Goal: Communication & Community: Answer question/provide support

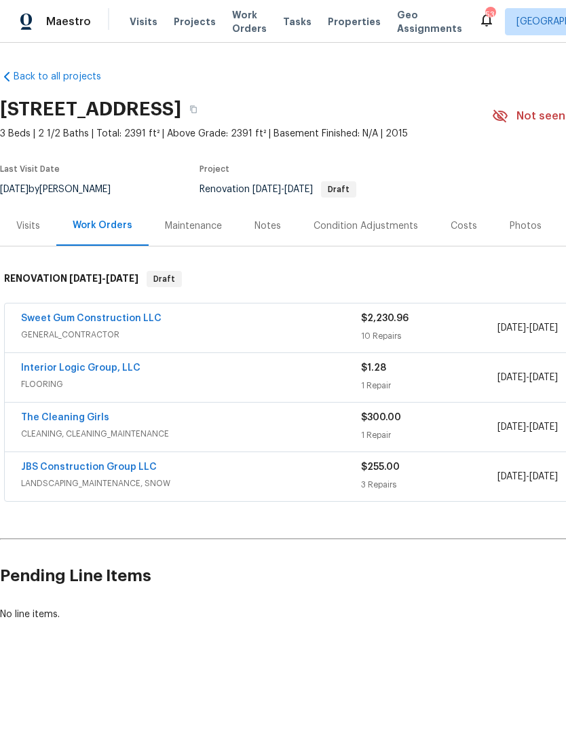
click at [43, 367] on link "Interior Logic Group, LLC" at bounding box center [80, 368] width 119 height 10
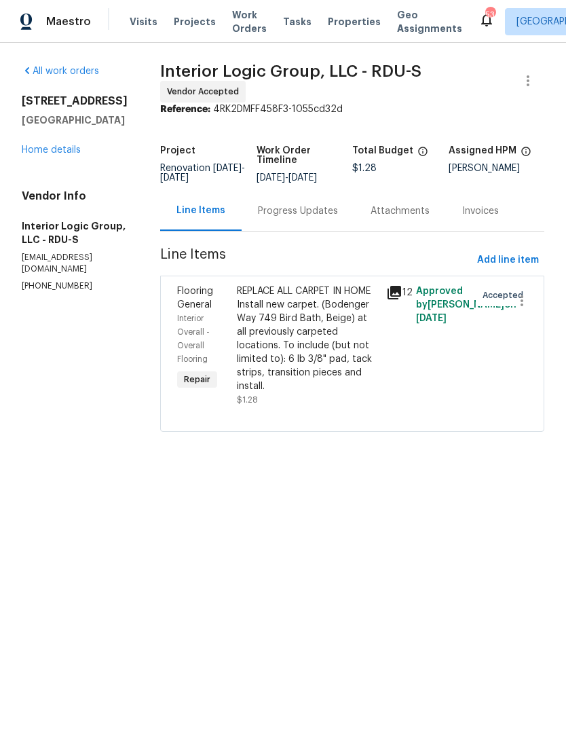
click at [336, 229] on div "Progress Updates" at bounding box center [298, 211] width 113 height 40
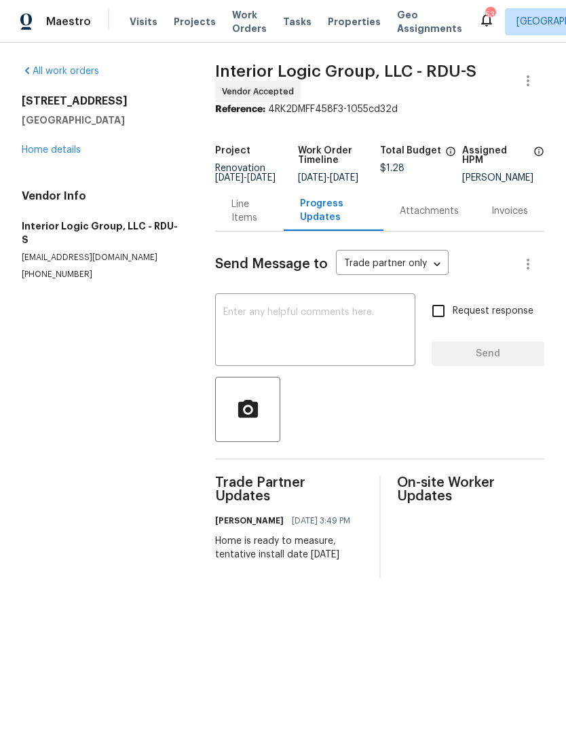
click at [351, 340] on textarea at bounding box center [315, 332] width 184 height 48
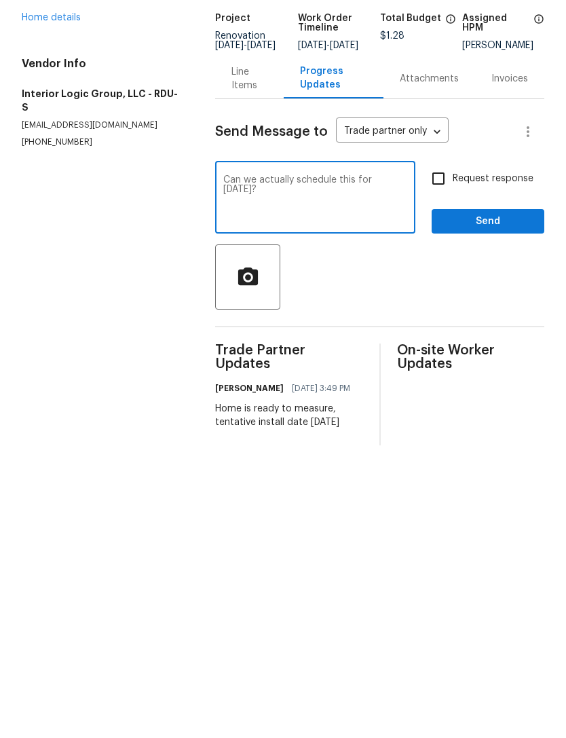
type textarea "Can we actually schedule this for [DATE]?"
click at [453, 297] on input "Request response" at bounding box center [438, 311] width 29 height 29
checkbox input "true"
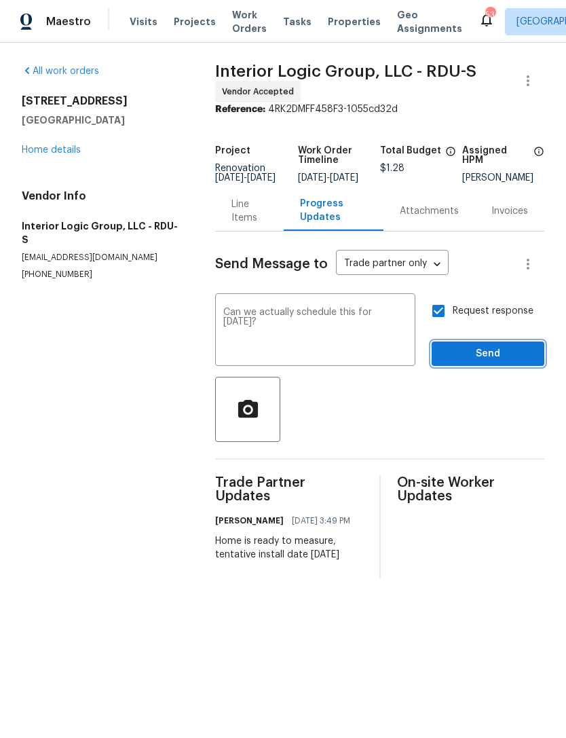
click at [500, 362] on span "Send" at bounding box center [488, 354] width 91 height 17
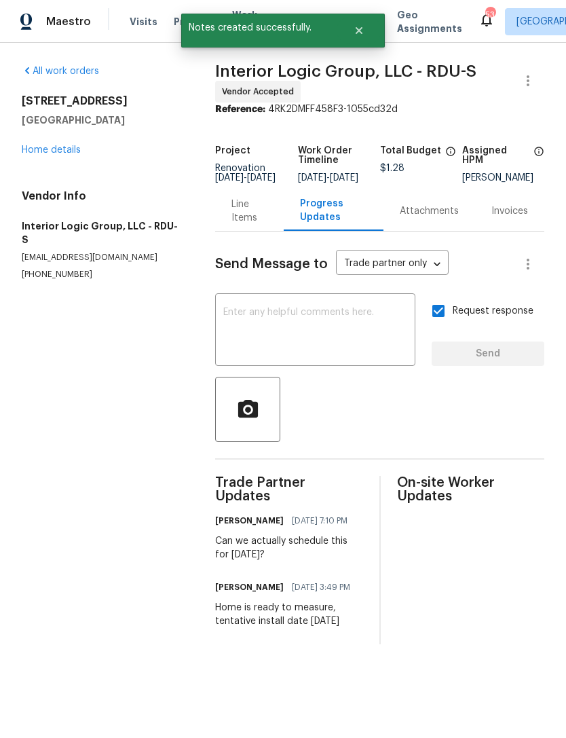
click at [56, 146] on link "Home details" at bounding box center [51, 150] width 59 height 10
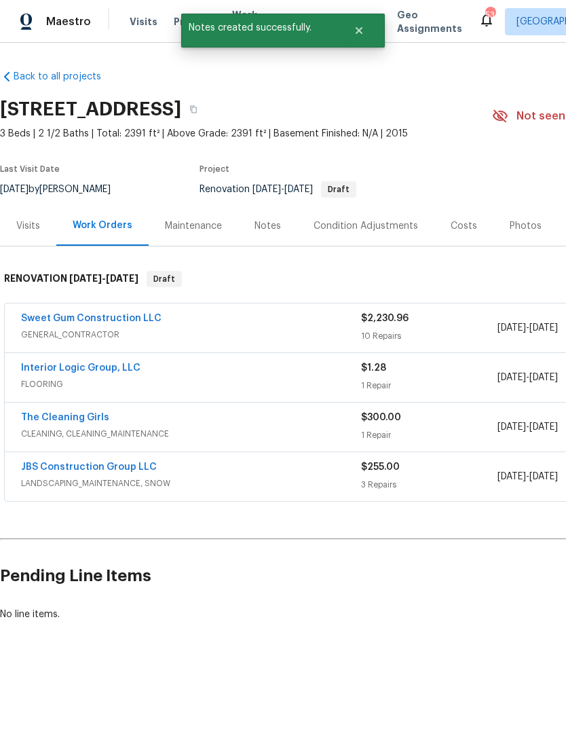
click at [90, 420] on link "The Cleaning Girls" at bounding box center [65, 418] width 88 height 10
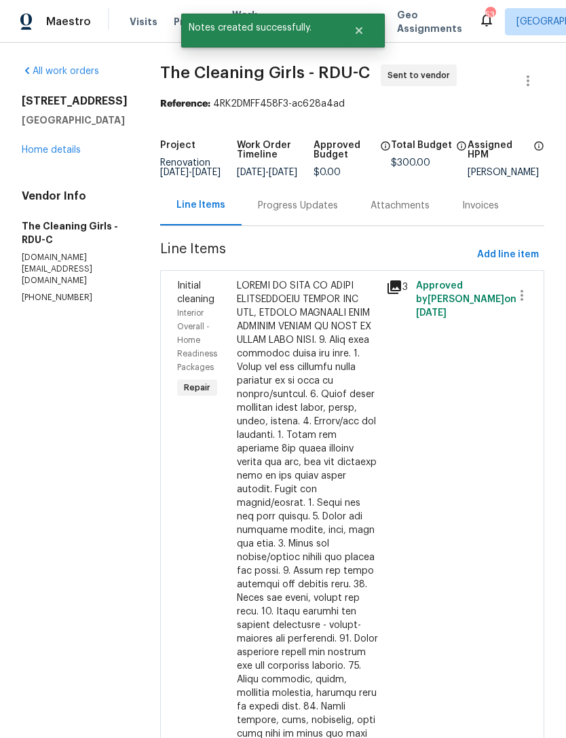
click at [331, 212] on div "Progress Updates" at bounding box center [298, 206] width 80 height 14
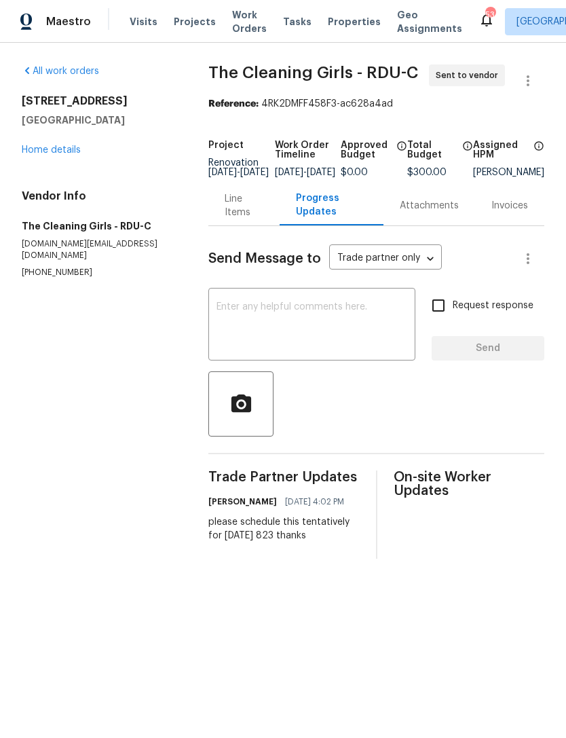
click at [328, 348] on textarea at bounding box center [312, 326] width 191 height 48
